Goal: Task Accomplishment & Management: Manage account settings

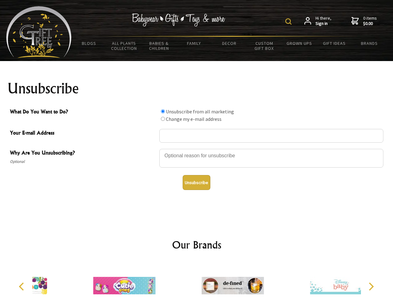
click at [289, 21] on img at bounding box center [288, 21] width 6 height 6
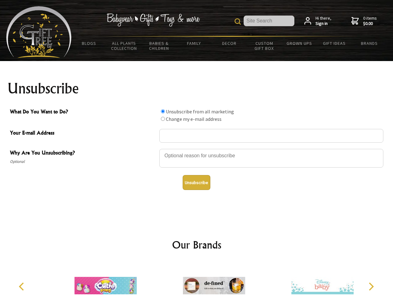
click at [197, 148] on div at bounding box center [271, 159] width 224 height 22
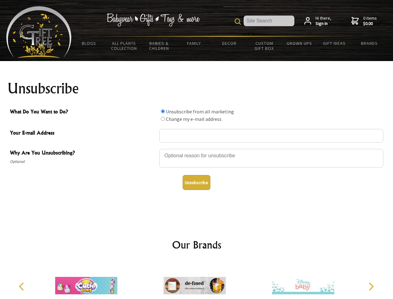
click at [163, 111] on input "What Do You Want to Do?" at bounding box center [163, 111] width 4 height 4
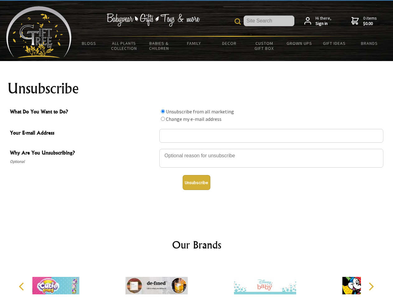
click at [163, 119] on input "What Do You Want to Do?" at bounding box center [163, 119] width 4 height 4
radio input "true"
click at [196, 182] on button "Unsubscribe" at bounding box center [197, 182] width 28 height 15
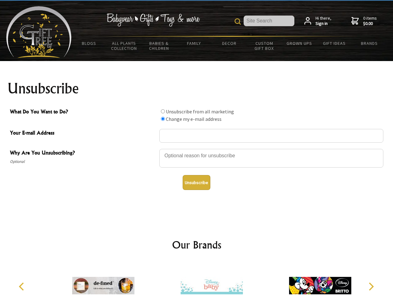
click at [197, 280] on img at bounding box center [211, 285] width 62 height 47
click at [22, 286] on icon "Previous" at bounding box center [22, 286] width 8 height 8
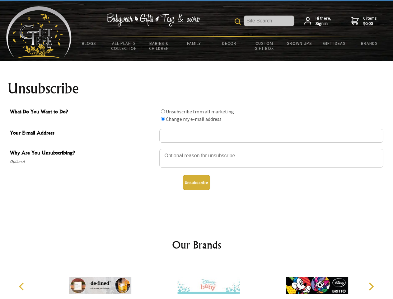
click at [371, 286] on icon "Next" at bounding box center [371, 286] width 8 height 8
